Goal: Navigation & Orientation: Go to known website

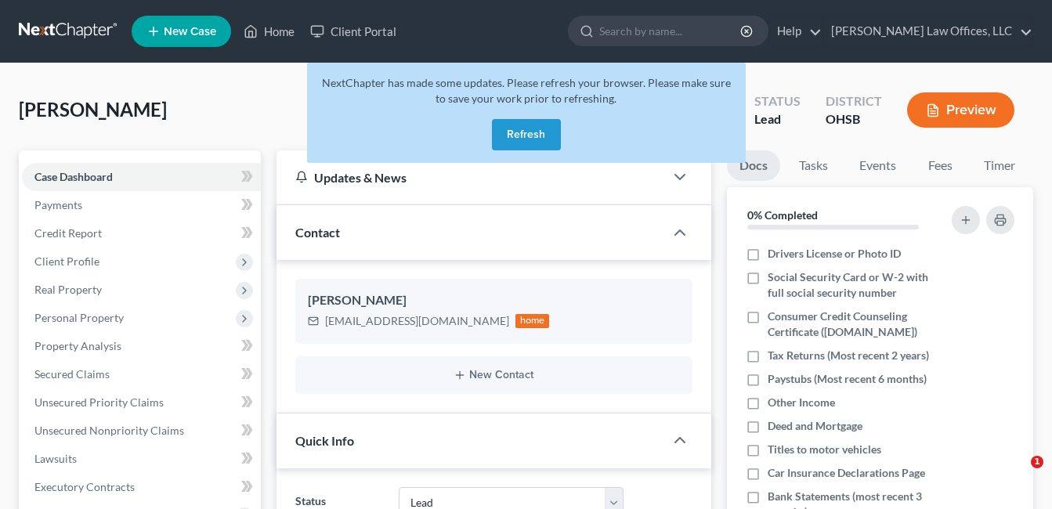
select select "5"
click at [276, 25] on link "Home" at bounding box center [269, 31] width 67 height 28
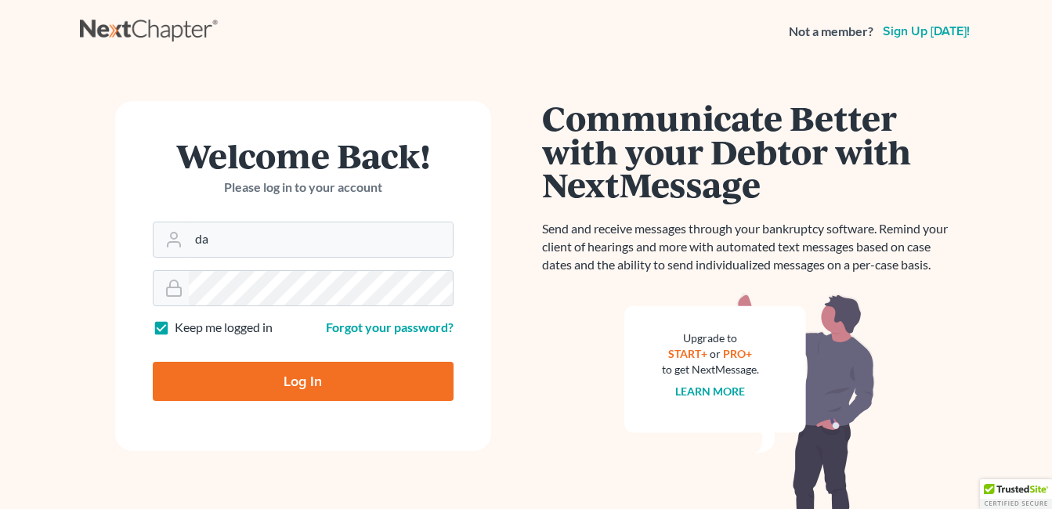
type input "d"
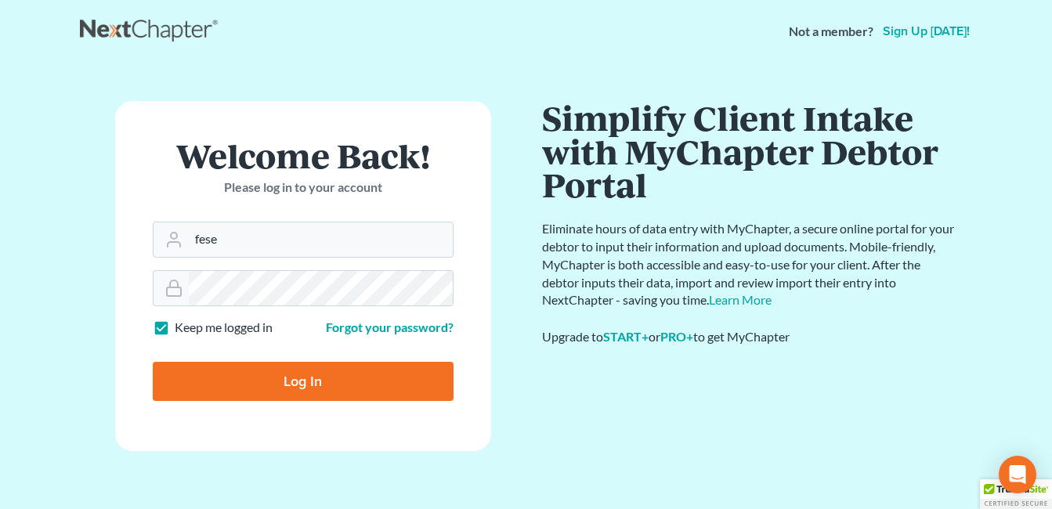
type input "[EMAIL_ADDRESS][DOMAIN_NAME]"
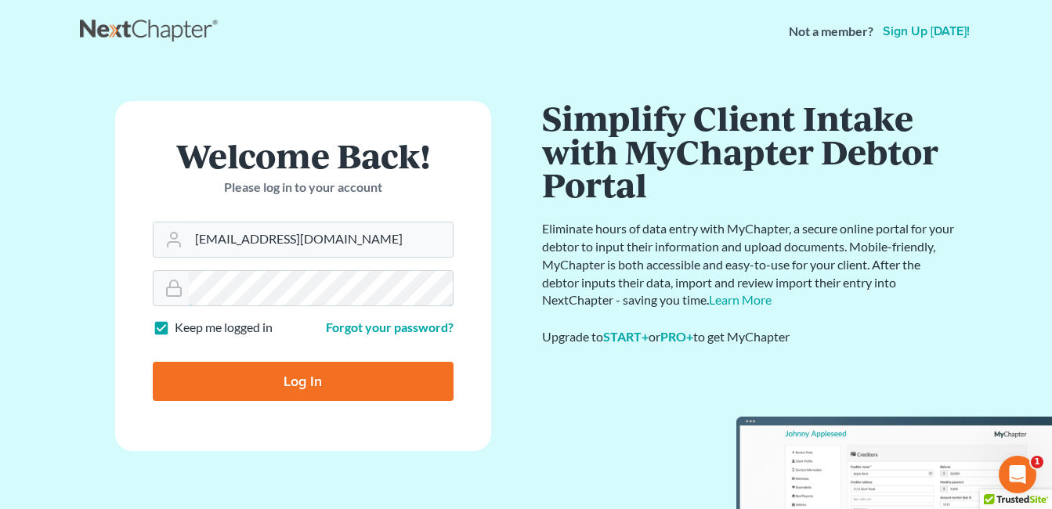
click at [125, 306] on form "Welcome Back! Please log in to your account Email Address fesenmyer_law@hotmail…" at bounding box center [303, 276] width 376 height 350
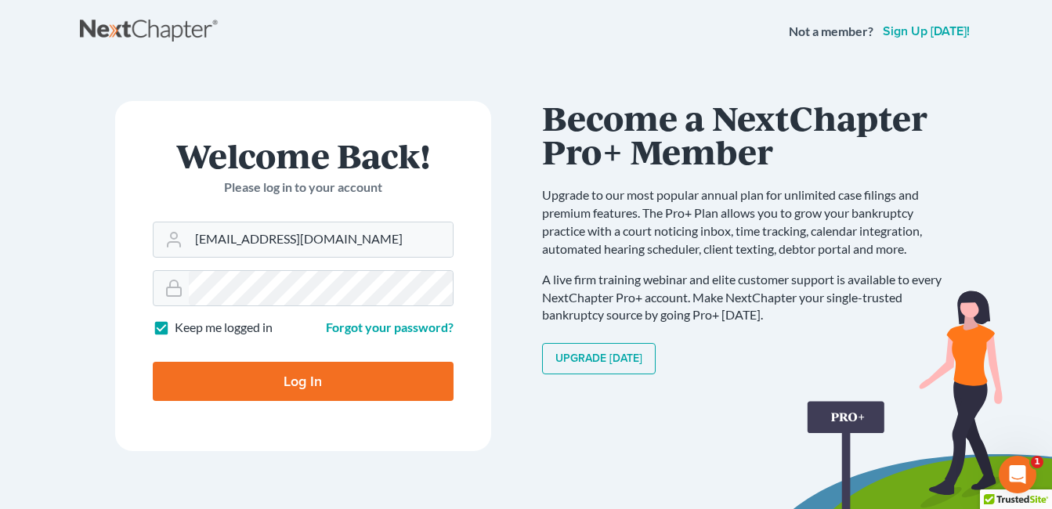
click at [293, 378] on input "Log In" at bounding box center [303, 381] width 301 height 39
type input "Thinking..."
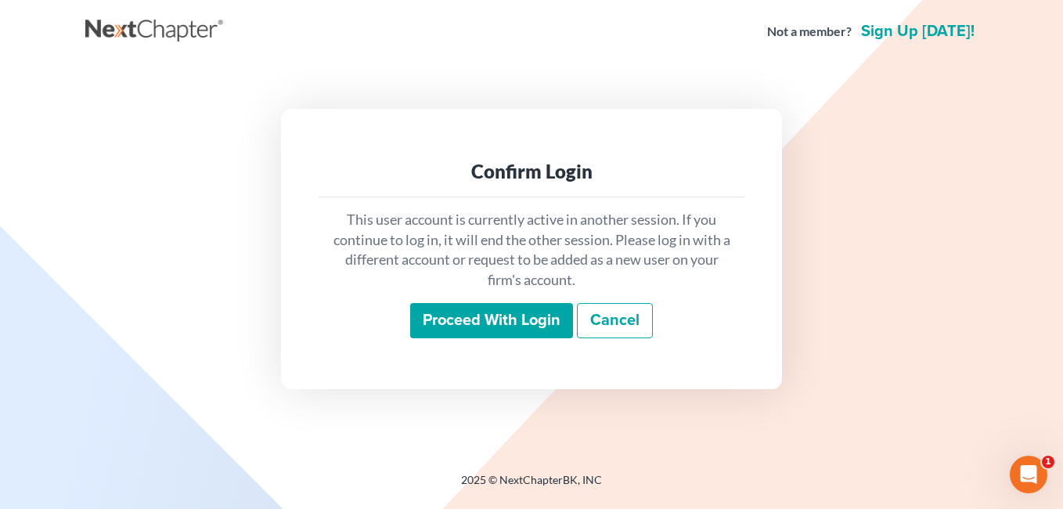
click at [504, 321] on input "Proceed with login" at bounding box center [491, 321] width 163 height 36
